Goal: Task Accomplishment & Management: Use online tool/utility

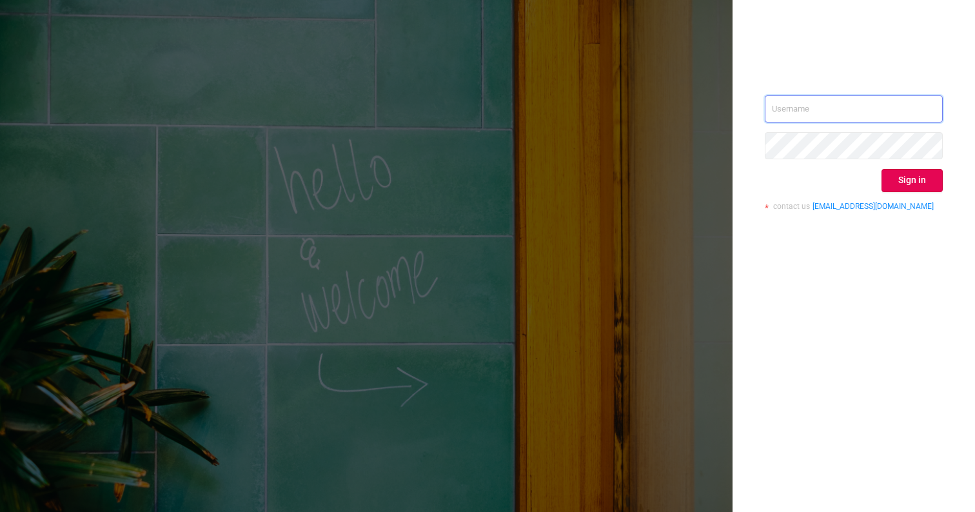
click at [830, 110] on input "text" at bounding box center [854, 108] width 178 height 27
type input "[EMAIL_ADDRESS][DOMAIN_NAME]"
click at [915, 175] on button "Sign in" at bounding box center [912, 180] width 61 height 23
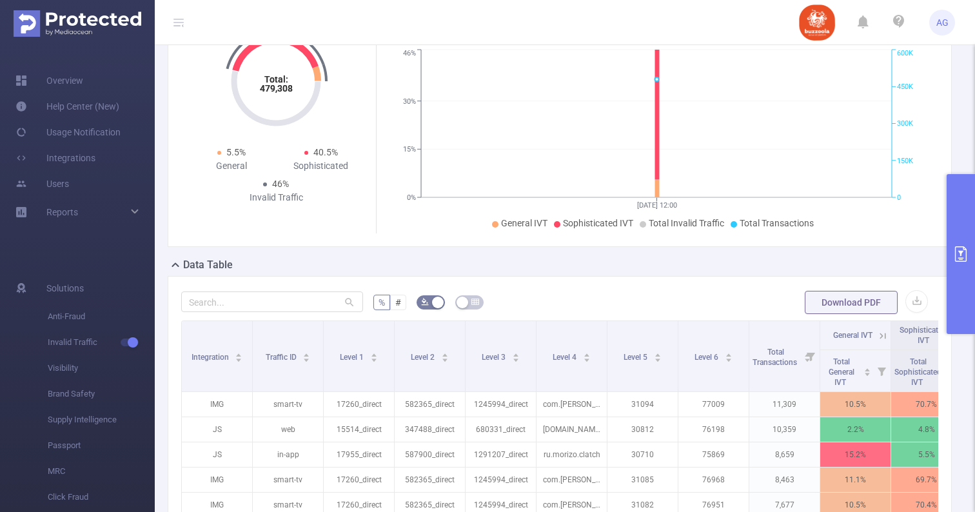
scroll to position [239, 0]
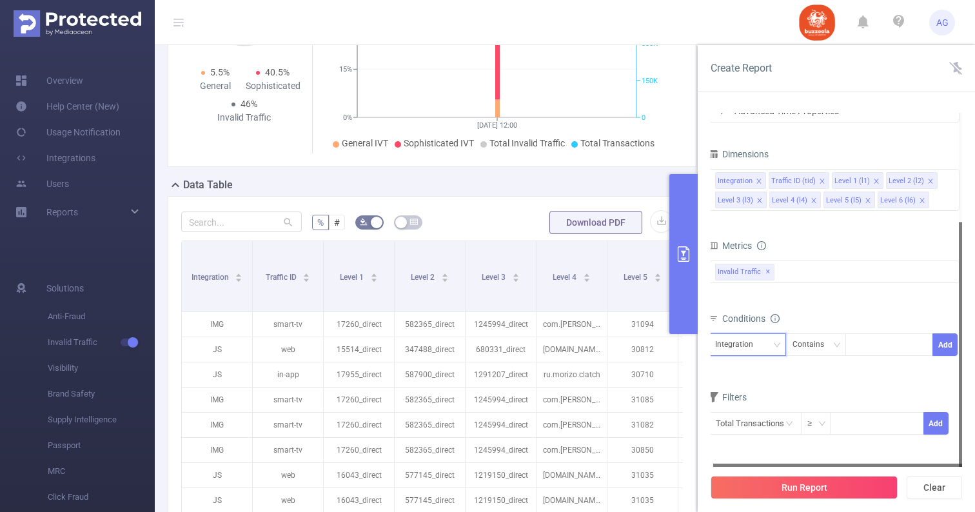
click at [727, 339] on div "Integration" at bounding box center [738, 344] width 47 height 21
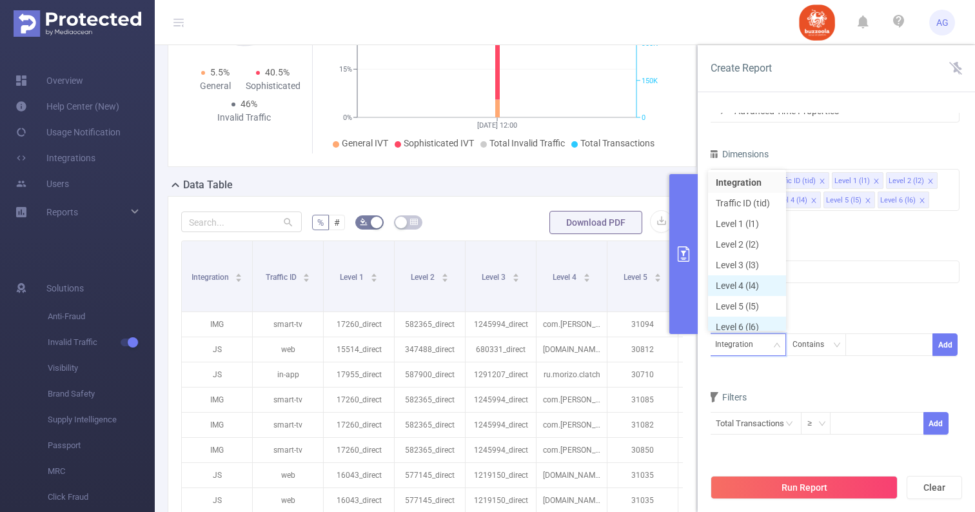
scroll to position [6, 0]
click at [747, 217] on li "Level 1 (l1)" at bounding box center [747, 217] width 78 height 21
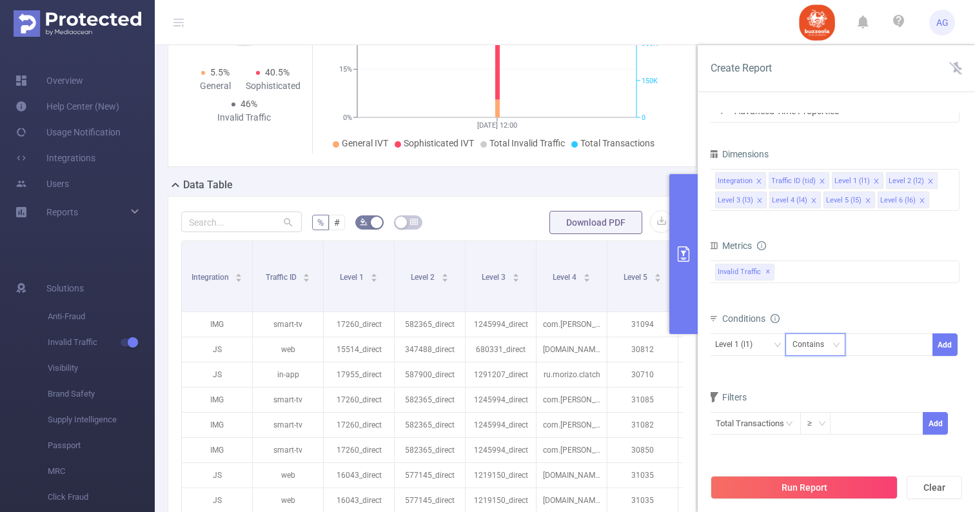
click at [815, 347] on div "Contains" at bounding box center [813, 344] width 41 height 21
click at [809, 395] on li "Is" at bounding box center [828, 392] width 86 height 21
click at [863, 349] on div at bounding box center [889, 344] width 74 height 21
paste input "18626"
type input "18626_direct"
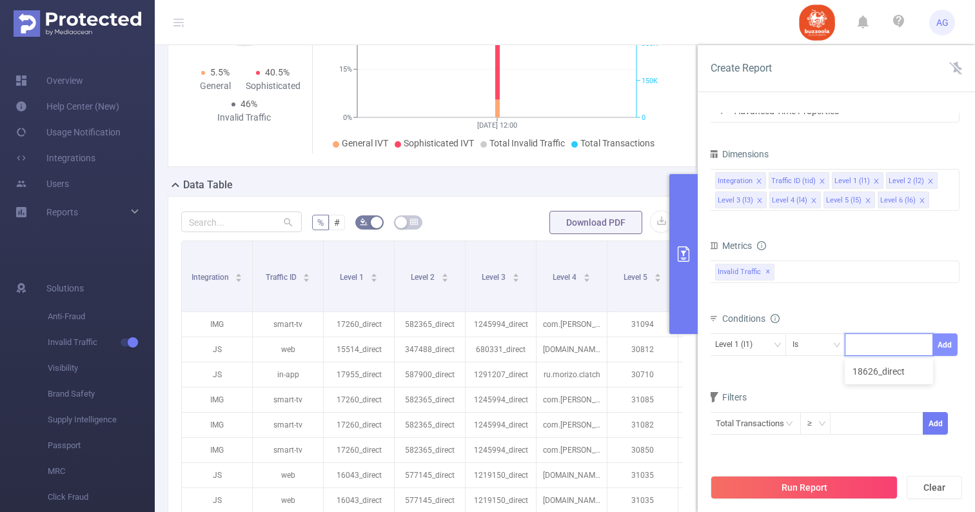
click at [944, 341] on button "Add" at bounding box center [945, 344] width 25 height 23
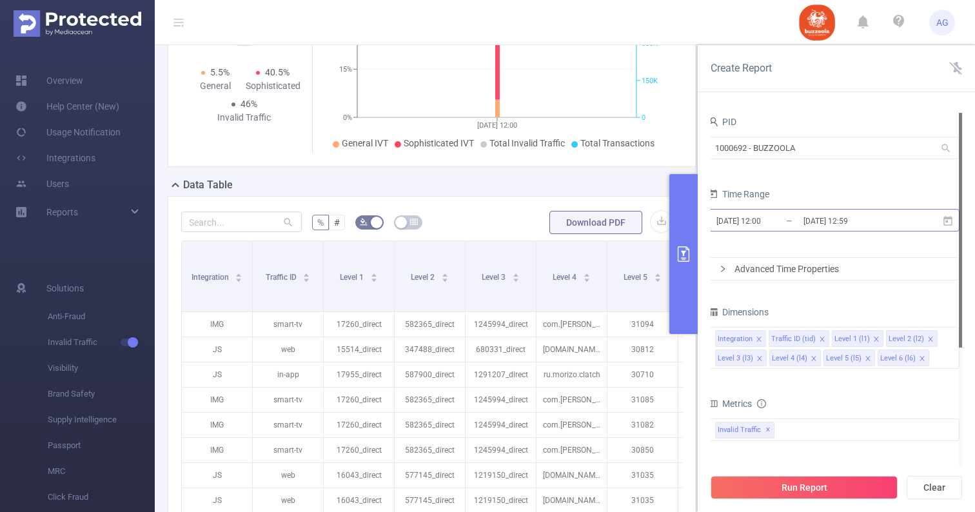
click at [798, 226] on input "[DATE] 12:00" at bounding box center [767, 220] width 104 height 17
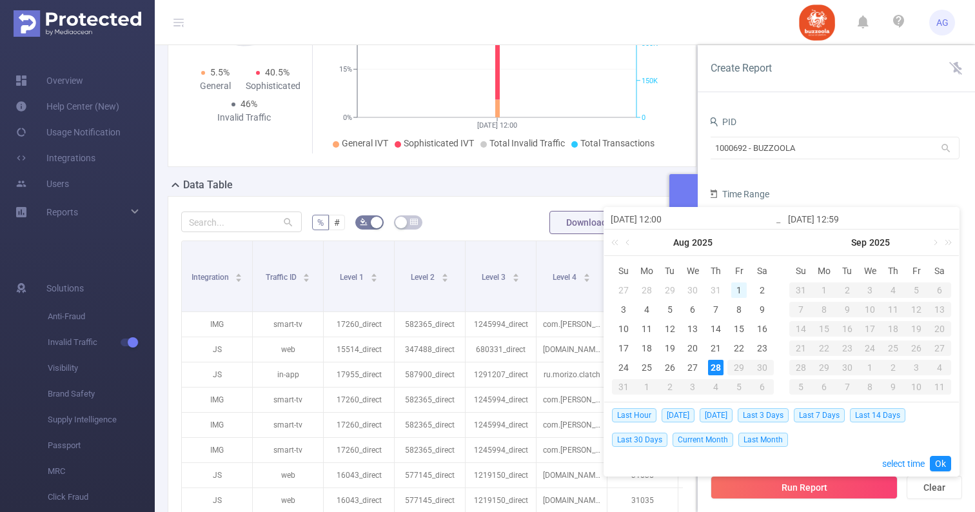
click at [734, 292] on div "1" at bounding box center [738, 289] width 15 height 15
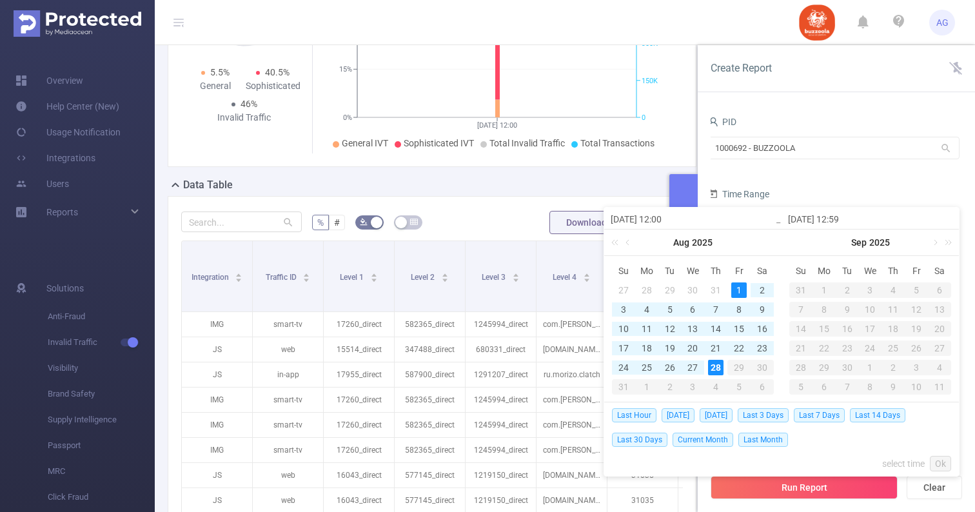
click at [718, 368] on div "28" at bounding box center [715, 367] width 15 height 15
type input "[DATE] 12:00"
click at [937, 461] on link "Ok" at bounding box center [940, 463] width 21 height 15
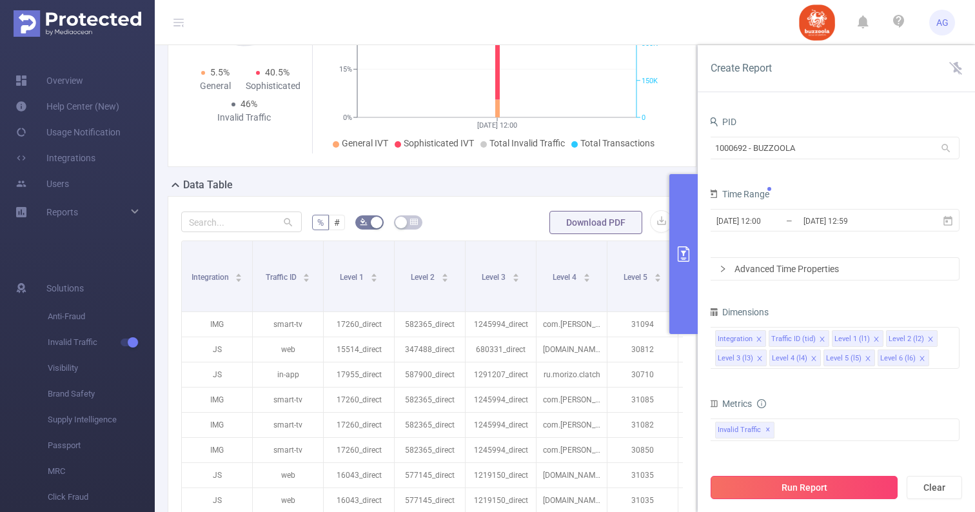
click at [809, 488] on button "Run Report" at bounding box center [804, 487] width 187 height 23
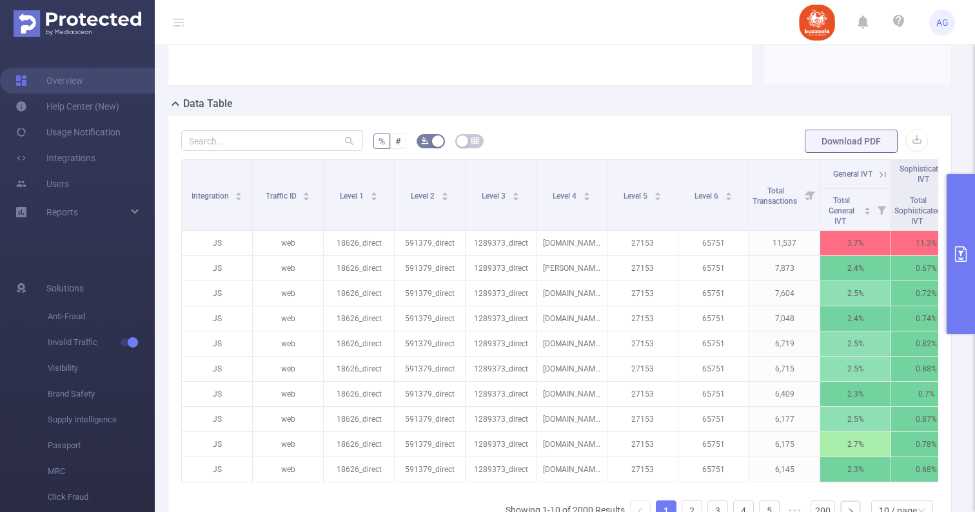
scroll to position [285, 0]
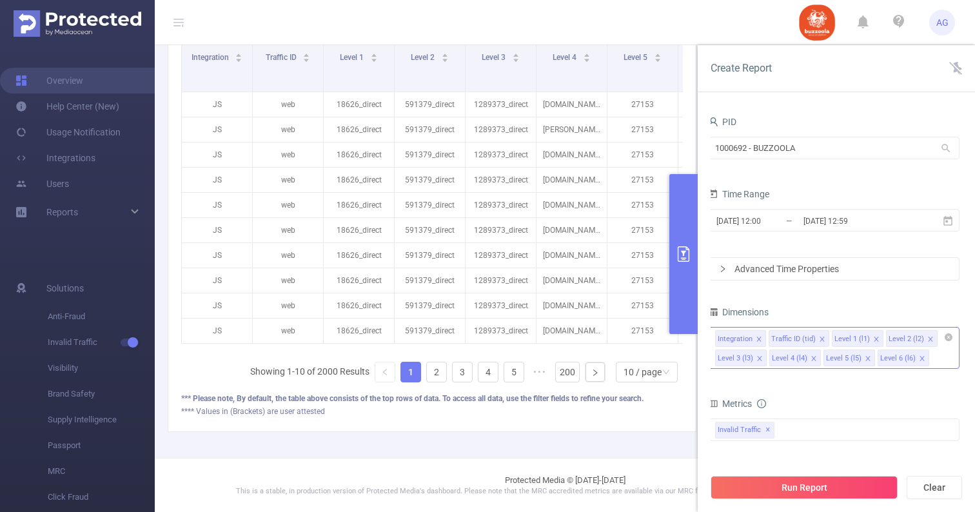
click at [927, 339] on icon "icon: close" at bounding box center [930, 339] width 6 height 6
click at [928, 337] on icon "icon: close" at bounding box center [930, 339] width 5 height 5
click at [927, 336] on icon "icon: close" at bounding box center [930, 339] width 6 height 6
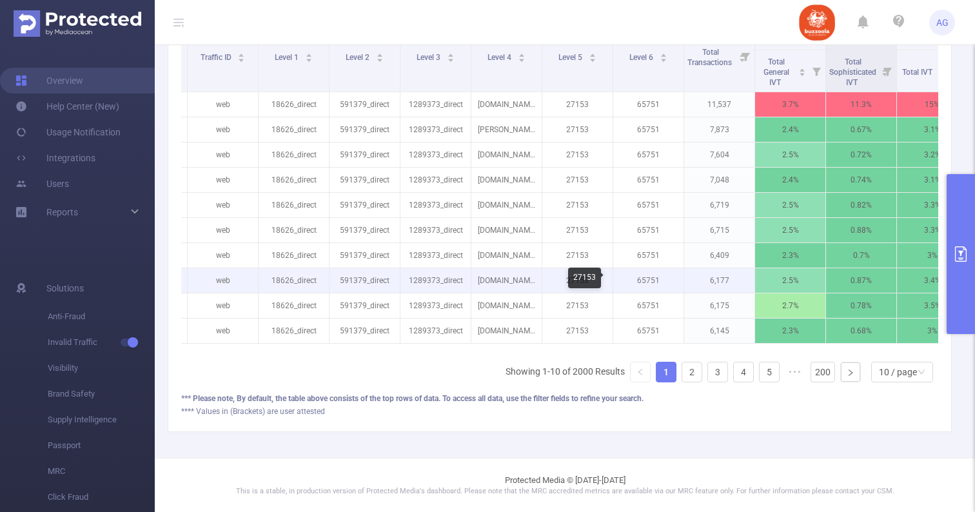
scroll to position [0, 97]
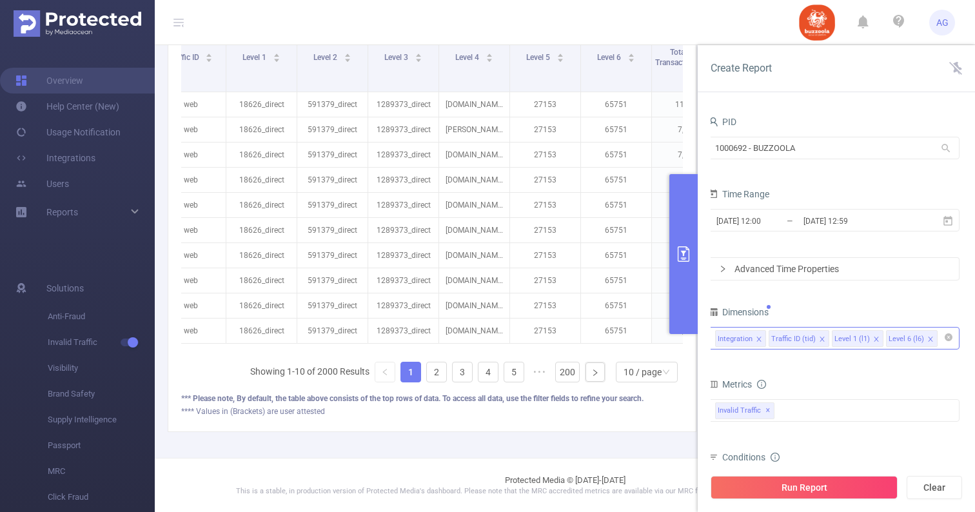
click at [927, 338] on icon "icon: close" at bounding box center [930, 339] width 6 height 6
click at [805, 413] on div "Invalid Traffic ✕" at bounding box center [834, 410] width 252 height 23
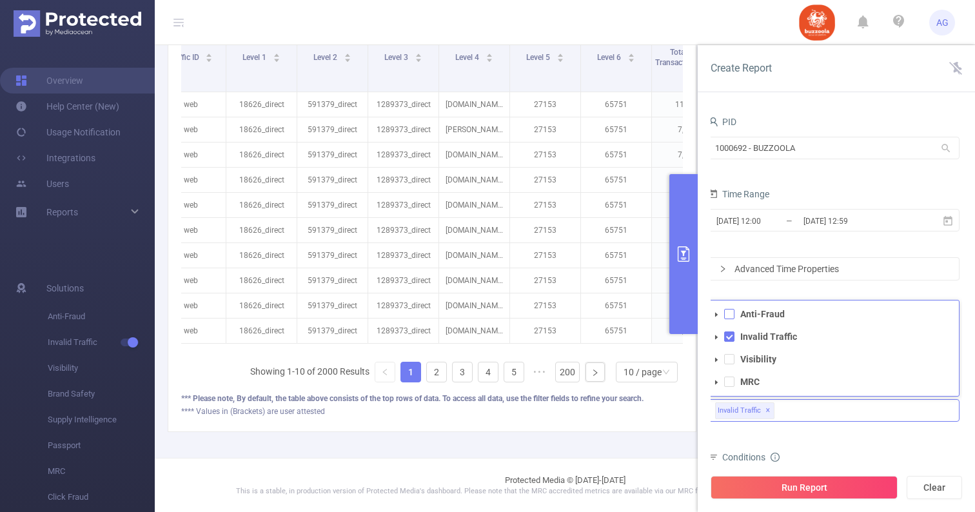
click at [729, 315] on span at bounding box center [729, 314] width 10 height 10
click at [747, 361] on strong "Visibility" at bounding box center [758, 359] width 36 height 10
click at [746, 382] on strong "MRC" at bounding box center [749, 382] width 19 height 10
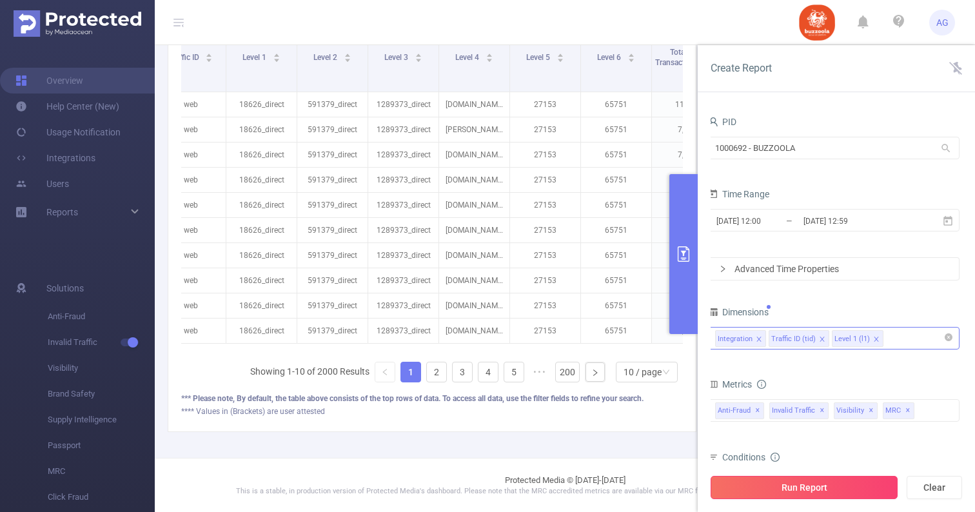
click at [844, 484] on button "Run Report" at bounding box center [804, 487] width 187 height 23
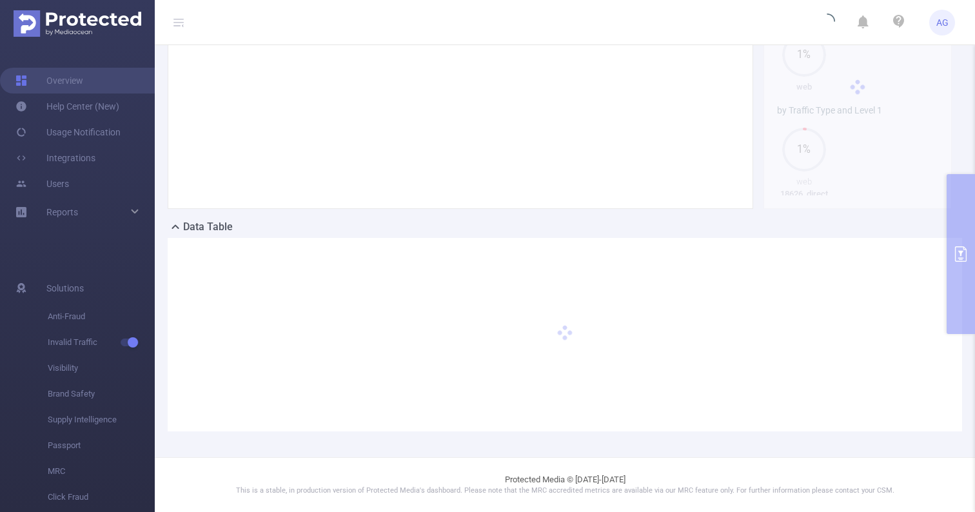
scroll to position [197, 0]
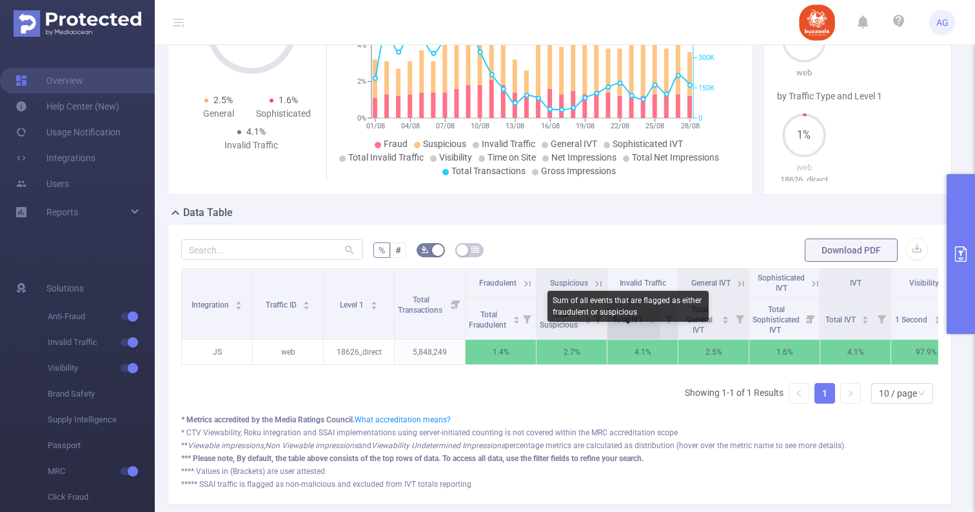
scroll to position [222, 0]
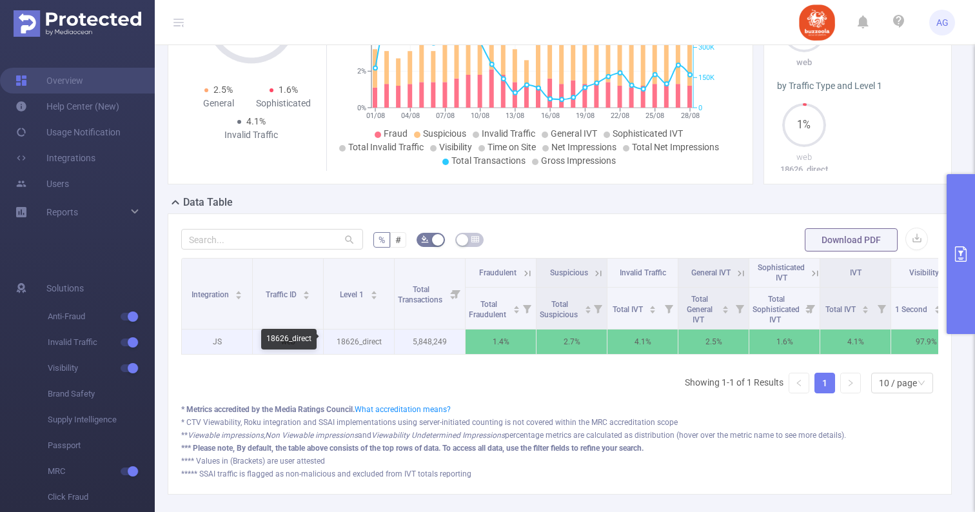
drag, startPoint x: 323, startPoint y: 337, endPoint x: 404, endPoint y: 334, distance: 80.7
click at [404, 335] on tr "JS web 18626_direct 5,848,249 1.4% 2.7% 4.1% 2.5% 1.6% 4.1% 97.9% 99.5% 5,848,2…" at bounding box center [749, 342] width 1135 height 25
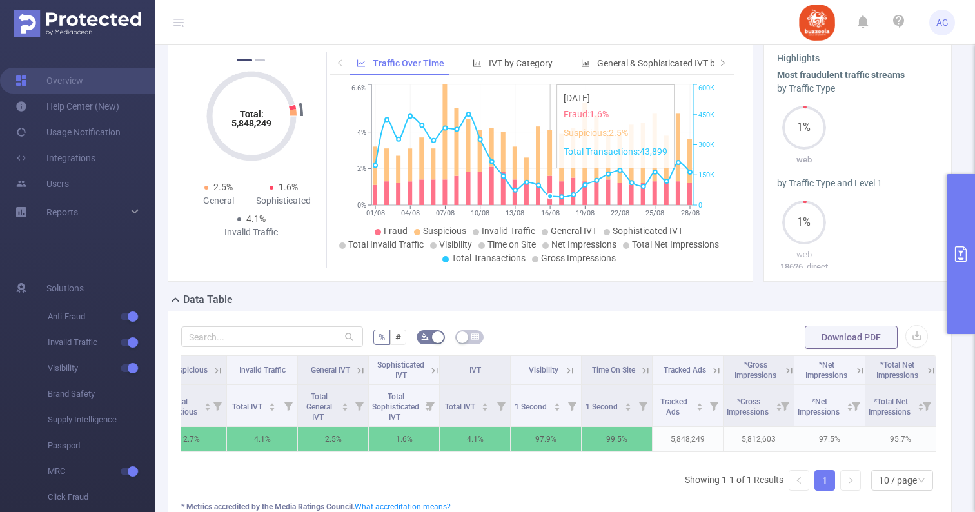
scroll to position [0, 0]
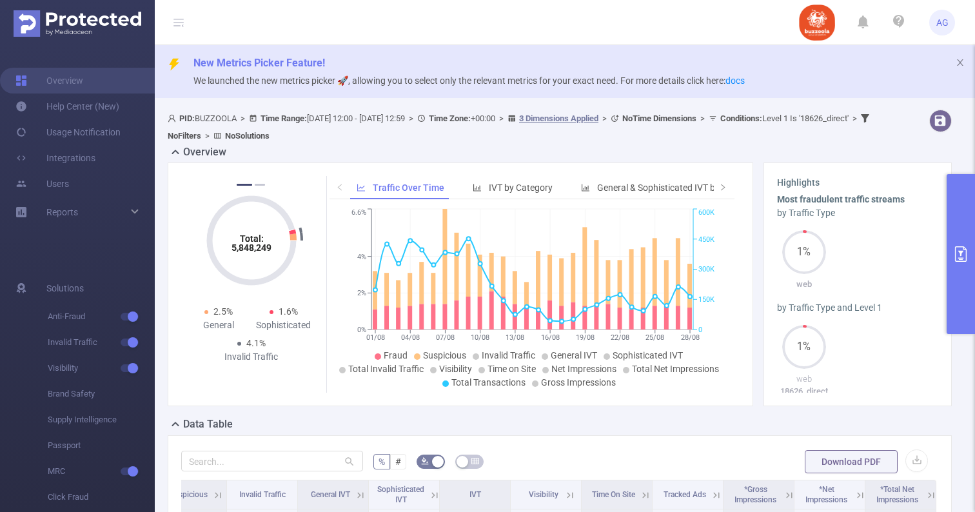
click at [940, 24] on span "AG" at bounding box center [942, 23] width 12 height 26
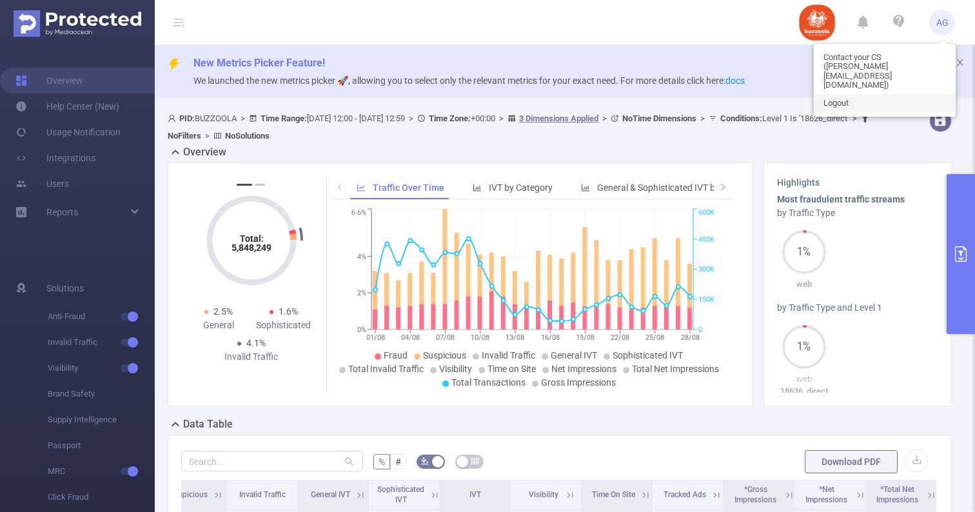
click at [884, 94] on link "Logout" at bounding box center [885, 103] width 142 height 18
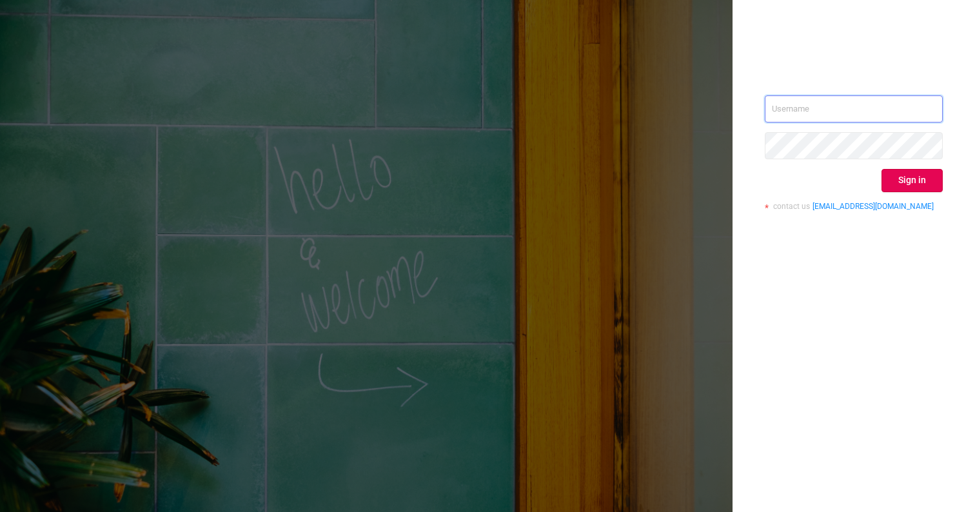
click at [854, 106] on input "text" at bounding box center [854, 108] width 178 height 27
type input "[EMAIL_ADDRESS][DOMAIN_NAME]"
click at [902, 172] on button "Sign in" at bounding box center [912, 180] width 61 height 23
